Goal: Navigation & Orientation: Find specific page/section

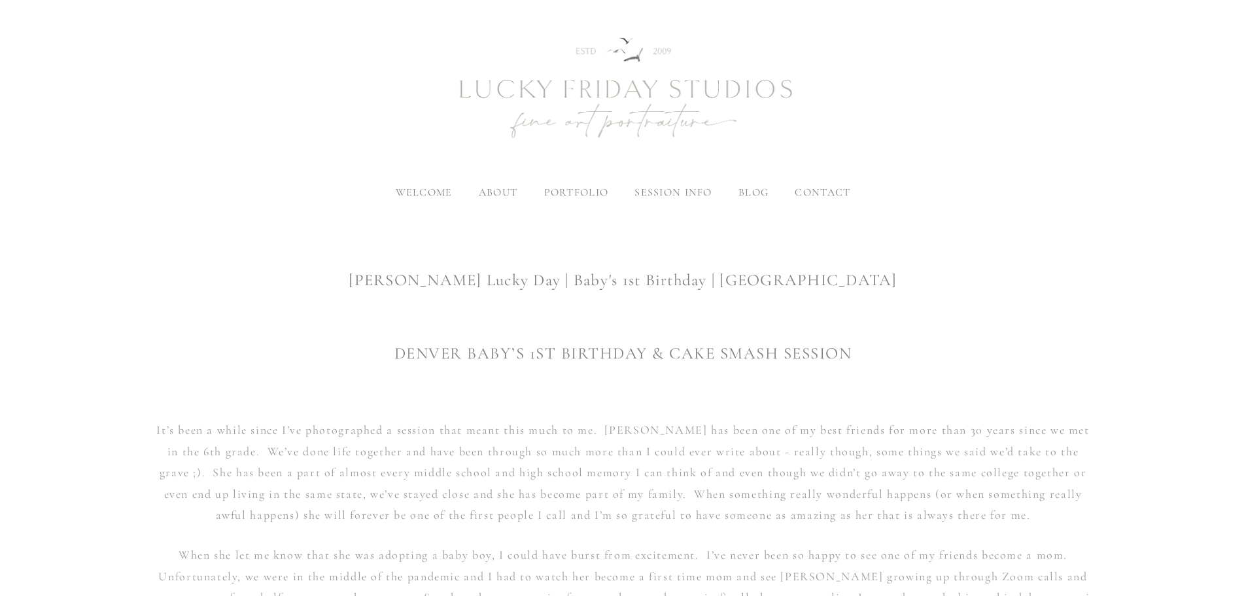
scroll to position [65, 0]
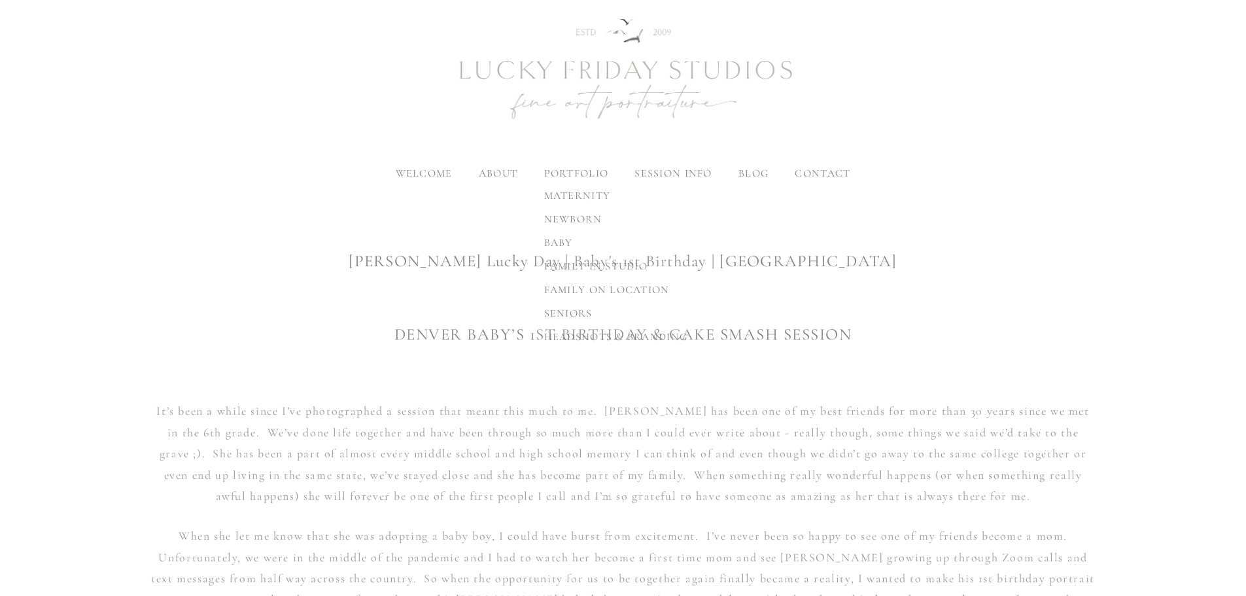
click at [561, 243] on span "baby" at bounding box center [558, 242] width 29 height 13
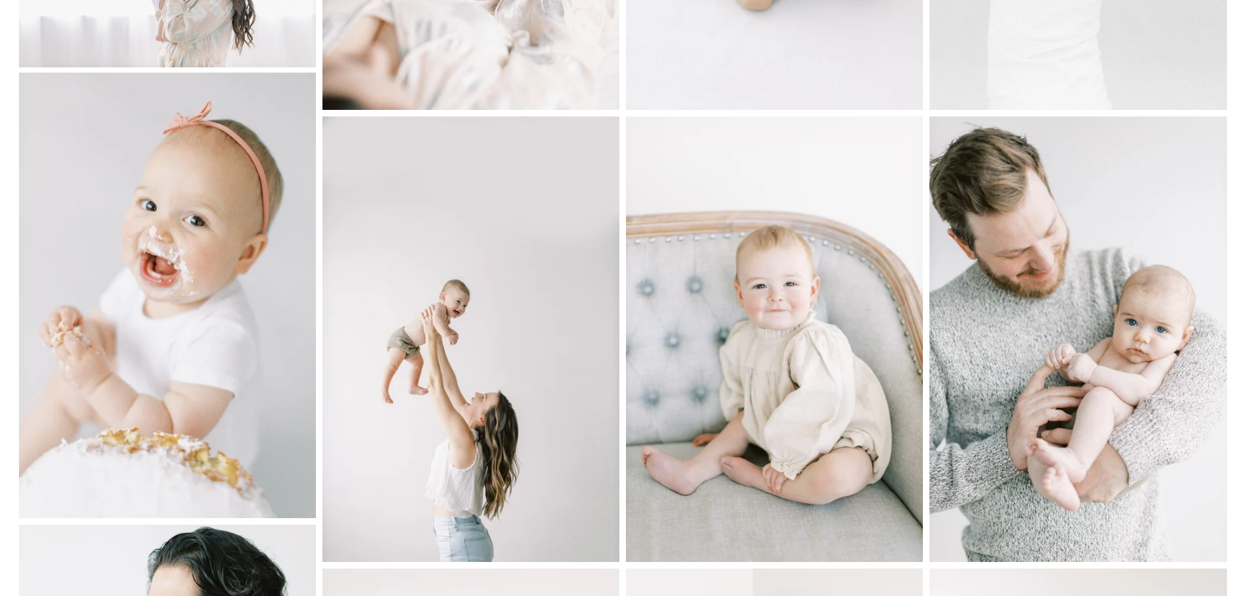
scroll to position [597, 0]
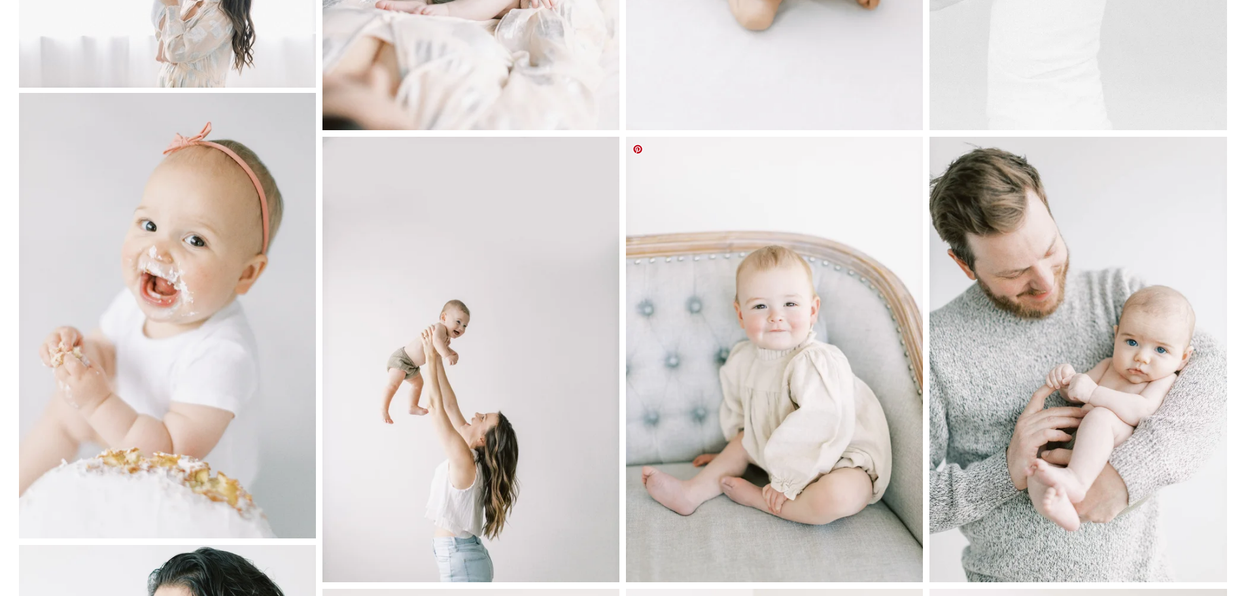
click at [799, 394] on img at bounding box center [774, 360] width 297 height 446
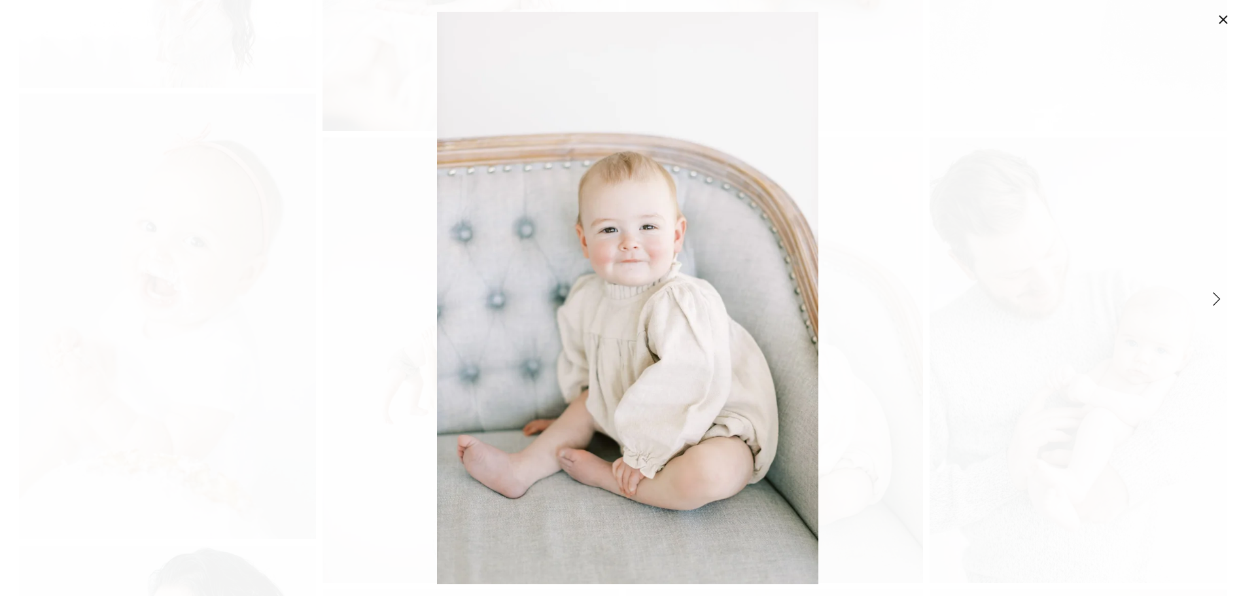
click at [998, 383] on div "Gallery" at bounding box center [628, 298] width 1206 height 572
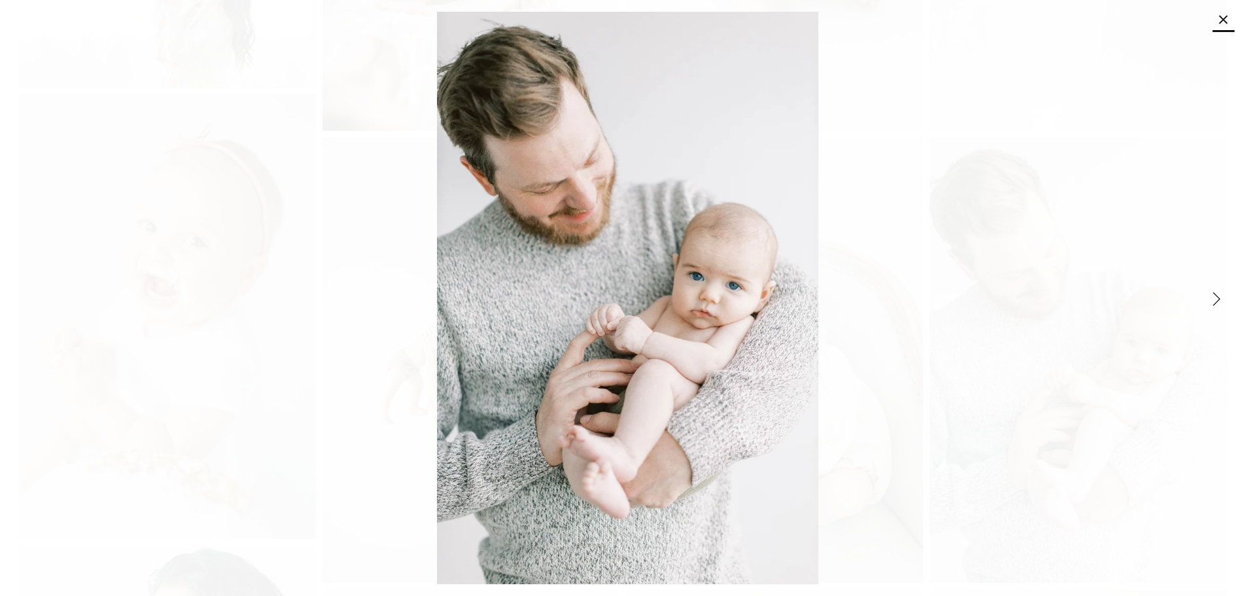
click at [1220, 23] on link "Close" at bounding box center [1224, 20] width 16 height 16
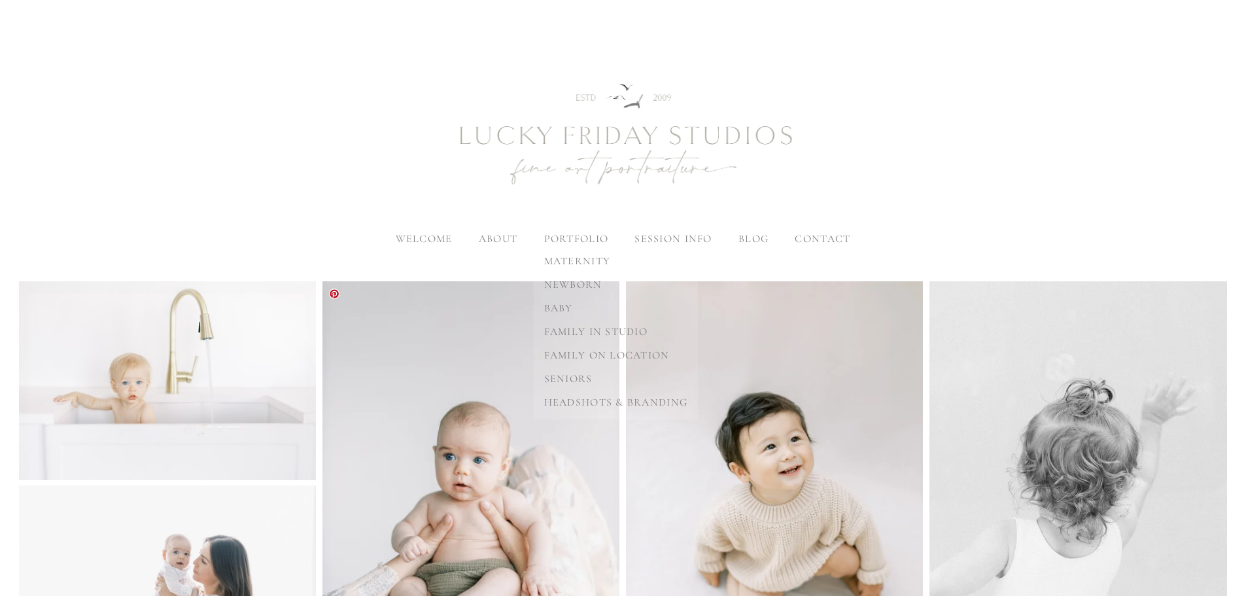
click at [597, 330] on span "family in studio" at bounding box center [595, 331] width 103 height 13
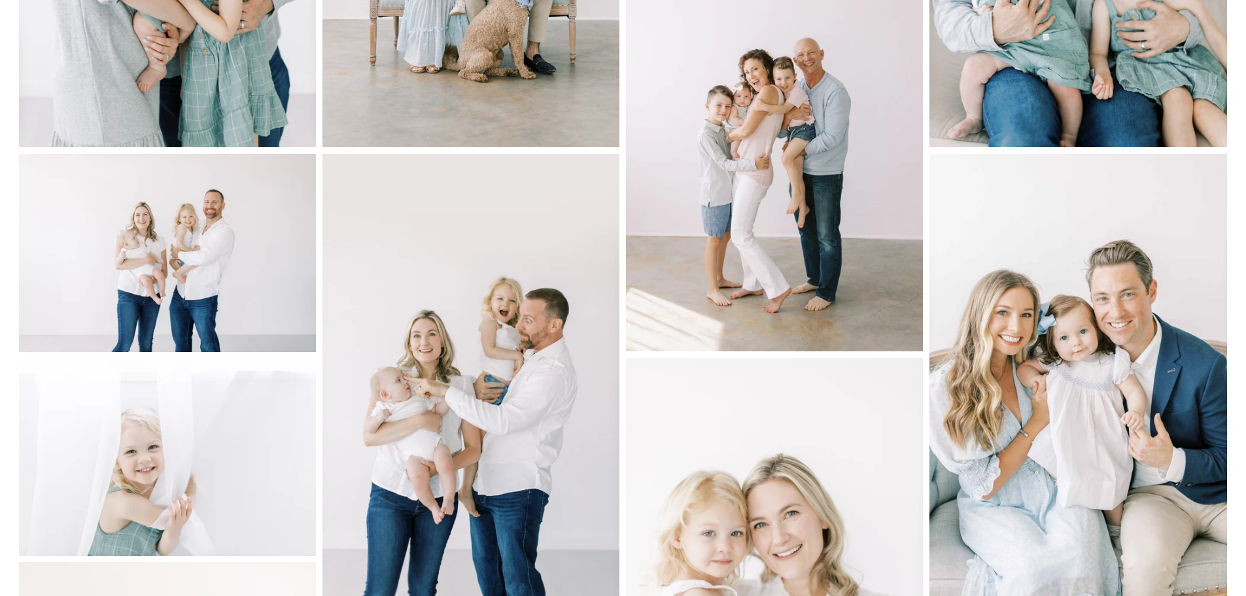
scroll to position [807, 0]
